Goal: Task Accomplishment & Management: Use online tool/utility

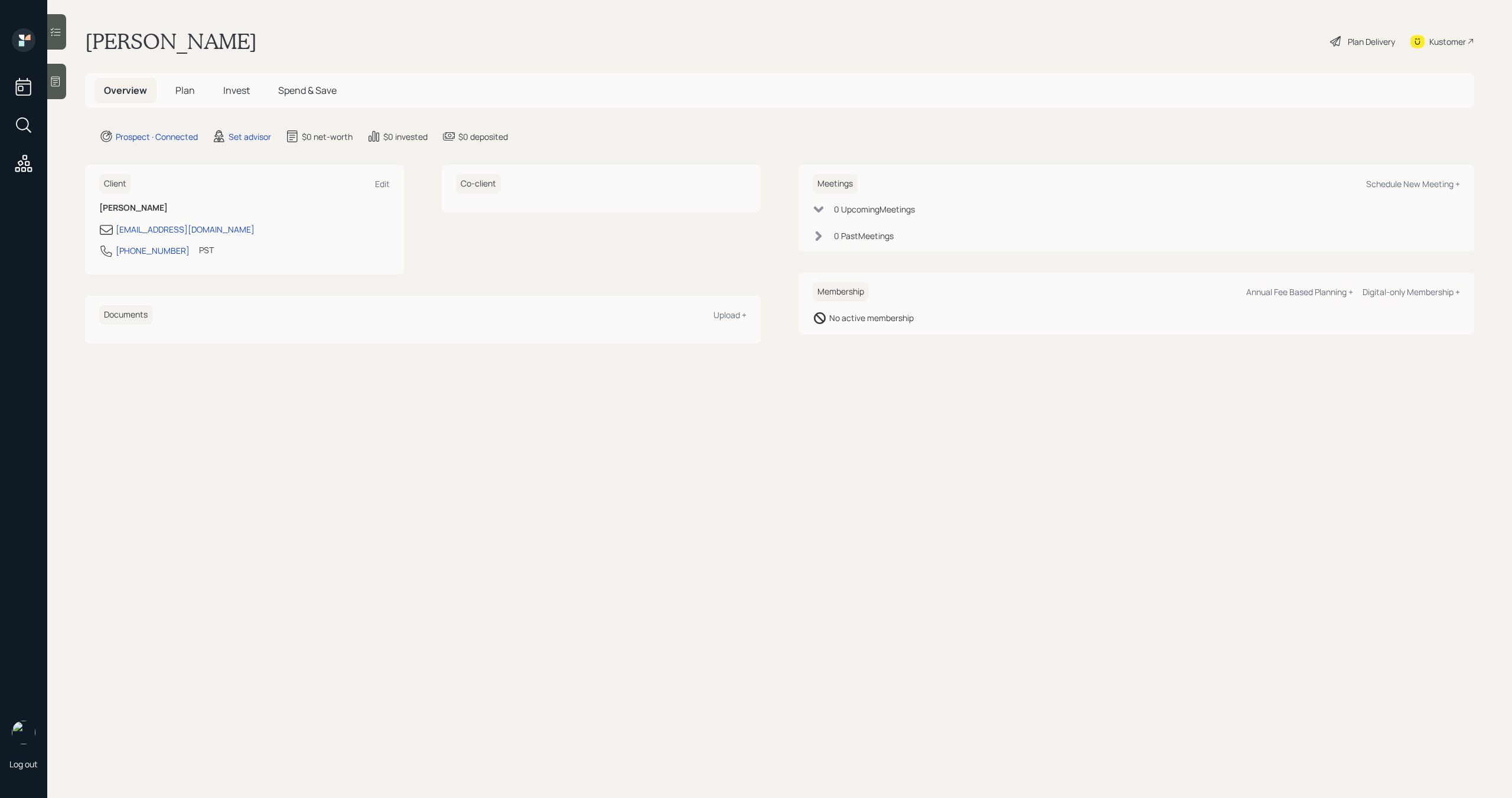
click at [58, 81] on icon at bounding box center [56, 81] width 12 height 12
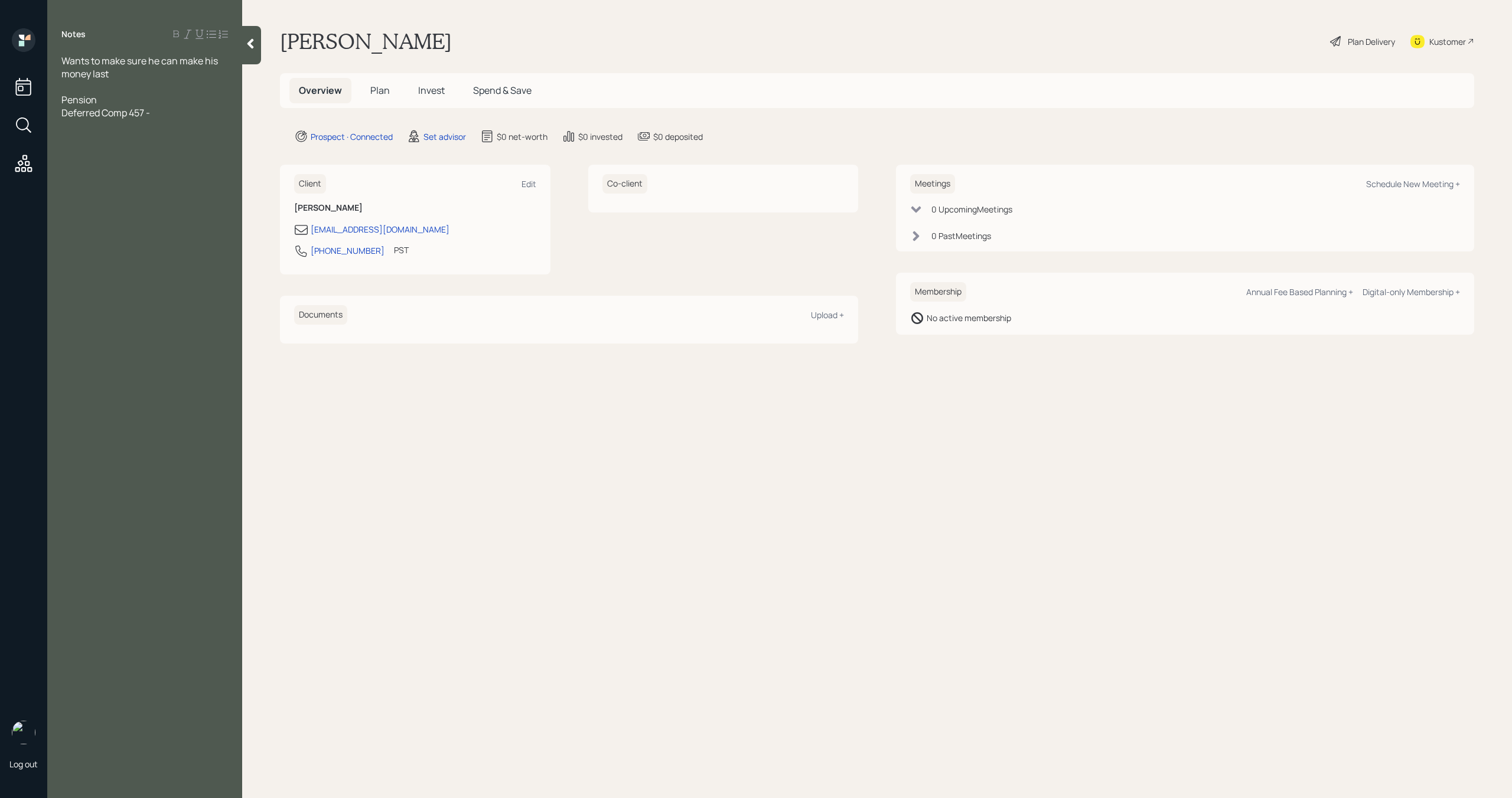
click at [113, 103] on div "Pension" at bounding box center [145, 99] width 167 height 13
click at [171, 113] on div "Deferred Comp 457 -" at bounding box center [145, 113] width 167 height 13
click at [143, 98] on div "Pension -" at bounding box center [145, 99] width 167 height 13
click at [156, 111] on div "Deferred Comp 457 -" at bounding box center [145, 113] width 167 height 13
